Goal: Information Seeking & Learning: Learn about a topic

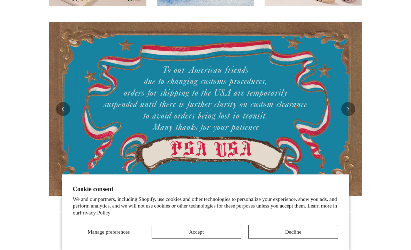
scroll to position [129, 0]
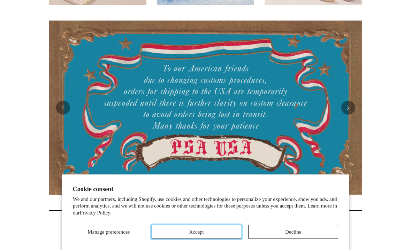
click at [189, 234] on button "Accept" at bounding box center [197, 232] width 90 height 14
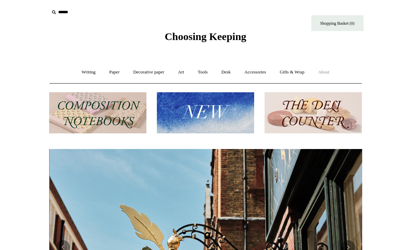
scroll to position [0, 313]
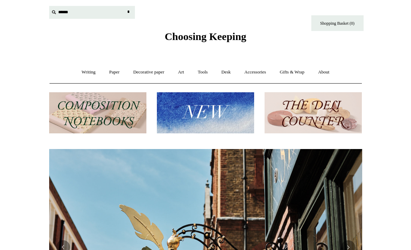
click at [60, 15] on input "text" at bounding box center [92, 12] width 86 height 13
type input "*********"
click at [125, 6] on input "*" at bounding box center [128, 12] width 7 height 12
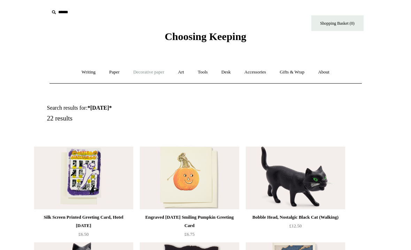
click at [144, 70] on link "Decorative paper +" at bounding box center [149, 72] width 44 height 18
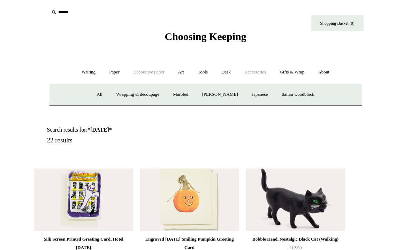
click at [254, 70] on link "Accessories +" at bounding box center [255, 72] width 34 height 18
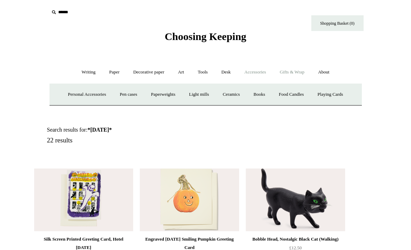
click at [295, 73] on link "Gifts & Wrap +" at bounding box center [291, 72] width 37 height 18
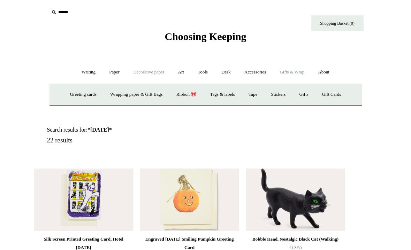
click at [147, 80] on link "Decorative paper +" at bounding box center [149, 72] width 44 height 18
click at [108, 70] on link "Paper +" at bounding box center [114, 72] width 23 height 18
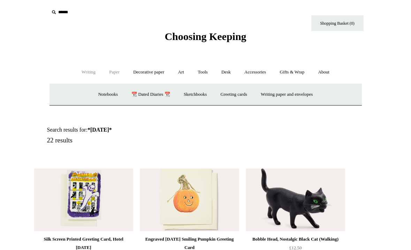
click at [84, 71] on link "Writing +" at bounding box center [88, 72] width 27 height 18
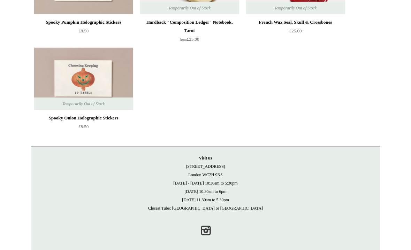
scroll to position [798, 0]
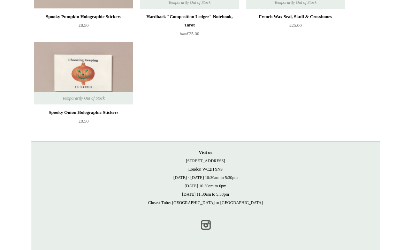
click at [207, 224] on link "Instagram" at bounding box center [205, 225] width 15 height 15
